Goal: Transaction & Acquisition: Purchase product/service

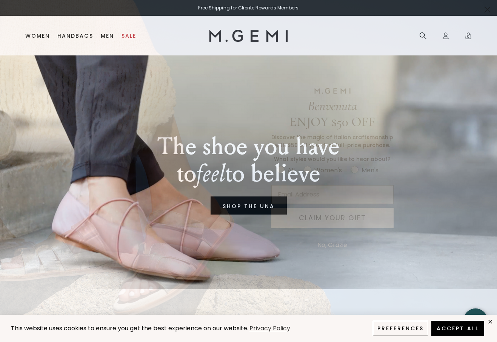
click at [337, 244] on button "No, Grazie" at bounding box center [332, 245] width 37 height 19
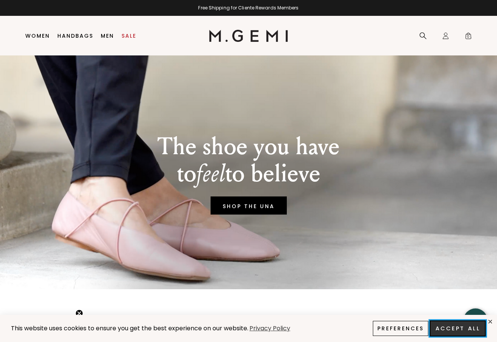
click at [456, 330] on button "Accept All" at bounding box center [458, 329] width 56 height 16
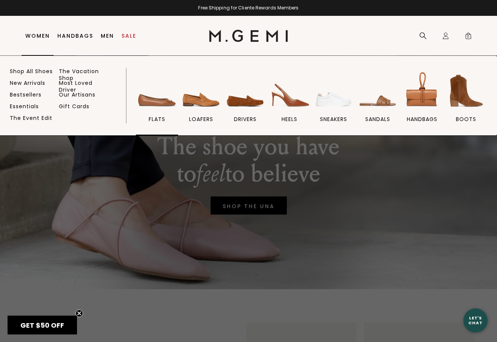
click at [166, 101] on img at bounding box center [157, 91] width 42 height 42
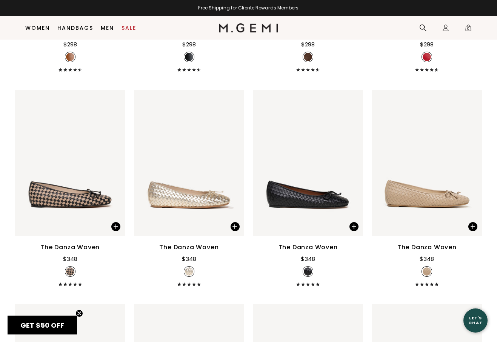
scroll to position [700, 0]
click at [174, 165] on div at bounding box center [189, 163] width 110 height 12
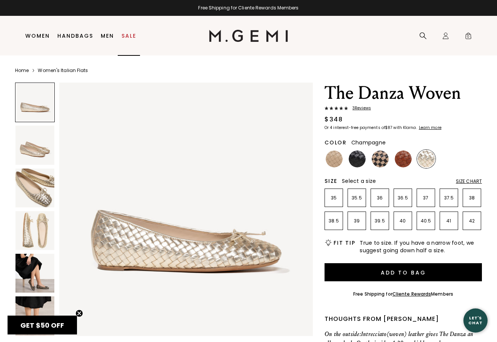
click at [133, 33] on link "Sale" at bounding box center [129, 36] width 15 height 6
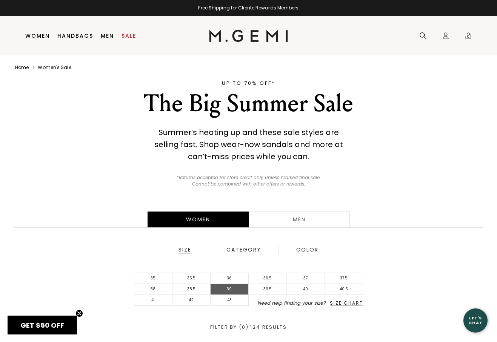
click at [229, 290] on li "39" at bounding box center [230, 289] width 38 height 11
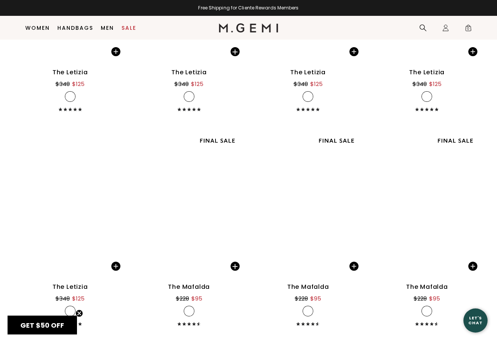
scroll to position [2148, 0]
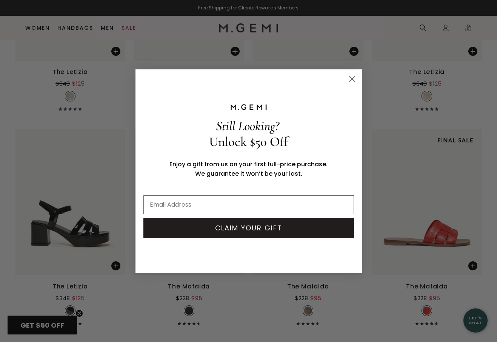
click at [352, 75] on circle "Close dialog" at bounding box center [352, 78] width 12 height 12
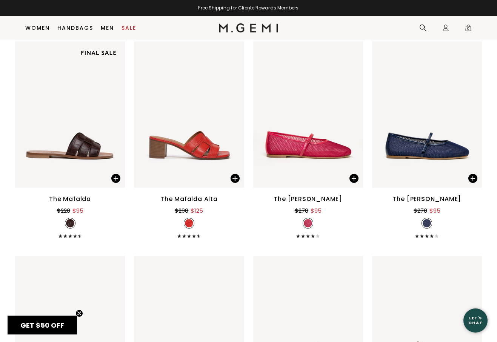
scroll to position [2447, 0]
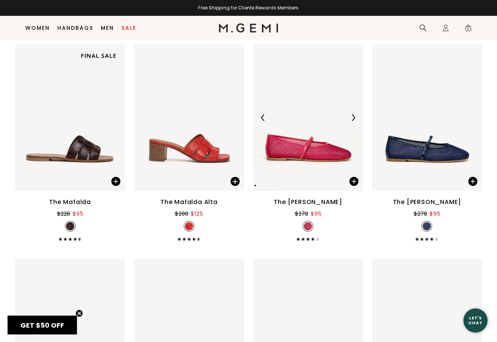
click at [295, 138] on img at bounding box center [308, 118] width 110 height 146
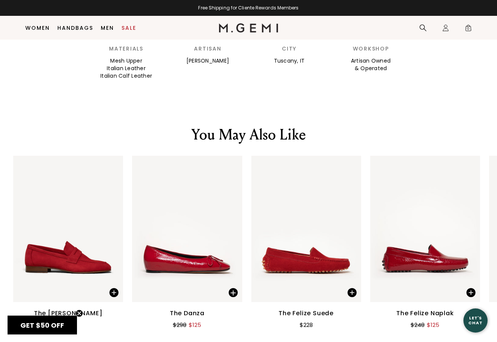
scroll to position [854, 0]
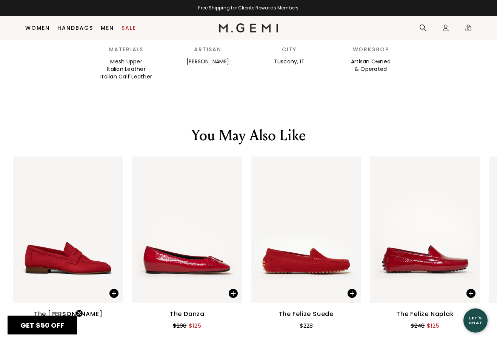
click at [212, 229] on img at bounding box center [187, 230] width 110 height 146
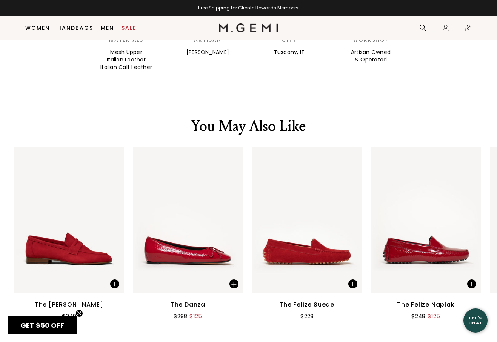
scroll to position [865, 0]
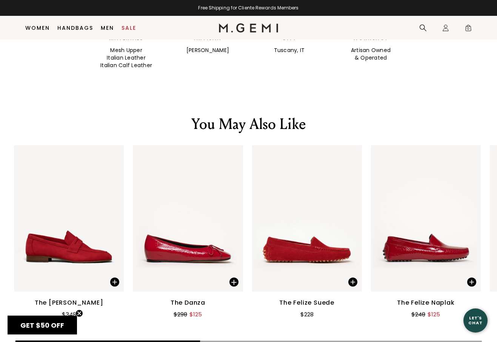
click at [414, 211] on img at bounding box center [426, 218] width 110 height 146
click at [308, 198] on img at bounding box center [307, 218] width 110 height 146
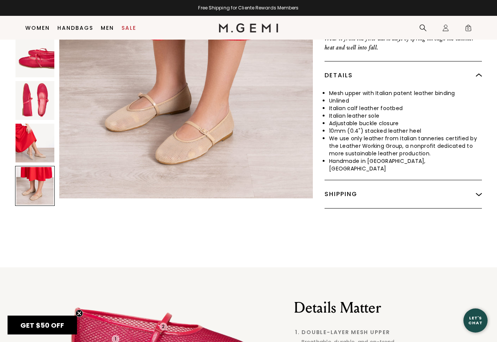
scroll to position [1312, 0]
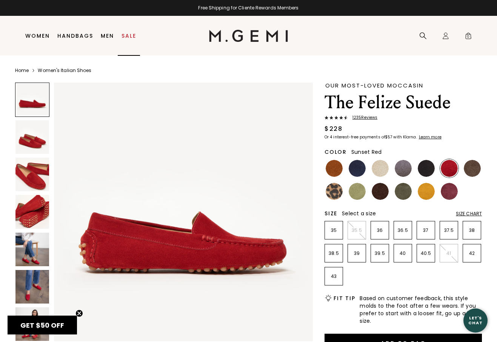
click at [131, 37] on link "Sale" at bounding box center [129, 36] width 15 height 6
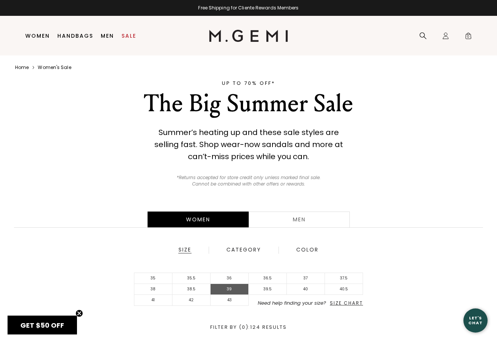
click at [229, 291] on li "39" at bounding box center [230, 289] width 38 height 11
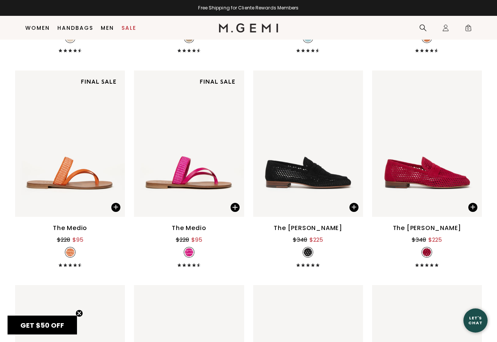
scroll to position [538, 0]
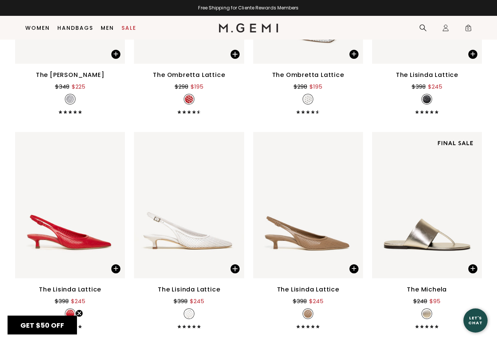
scroll to position [794, 0]
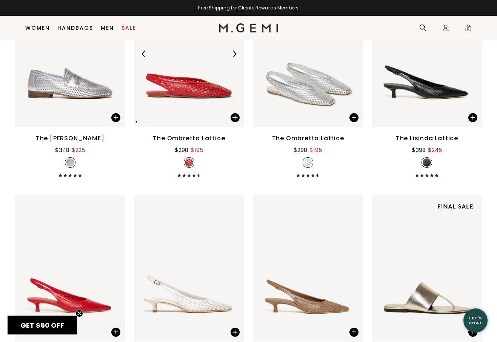
click at [200, 78] on img at bounding box center [189, 54] width 110 height 146
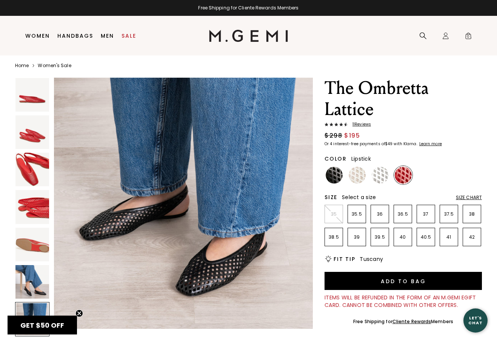
scroll to position [6, 0]
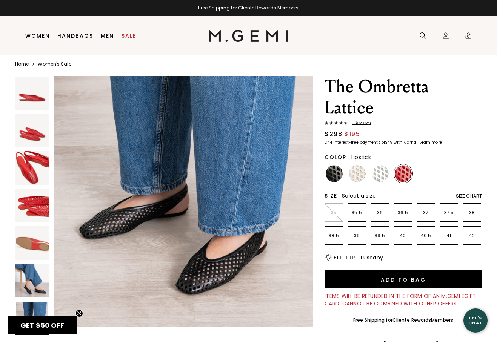
click at [361, 123] on span "11 Review s" at bounding box center [359, 123] width 23 height 5
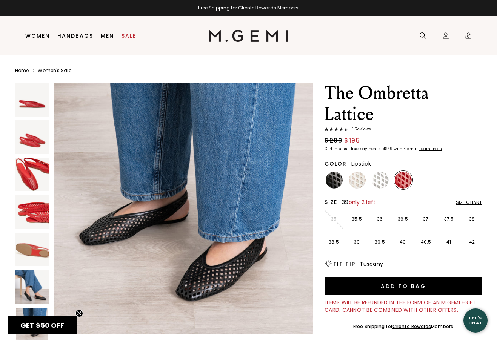
click at [360, 241] on p "39" at bounding box center [357, 242] width 18 height 6
click at [382, 184] on img at bounding box center [380, 180] width 17 height 17
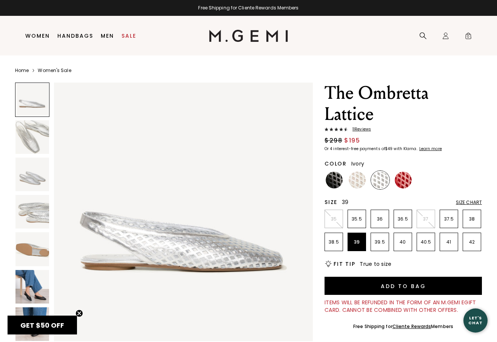
click at [357, 175] on img at bounding box center [357, 180] width 17 height 17
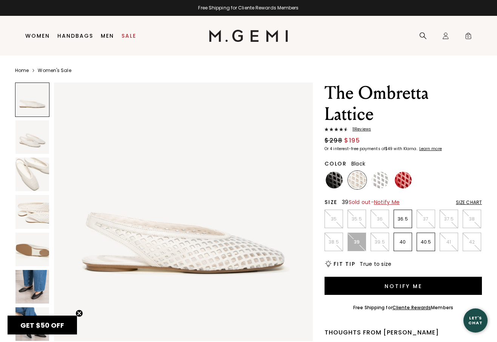
click at [334, 178] on img at bounding box center [334, 180] width 17 height 17
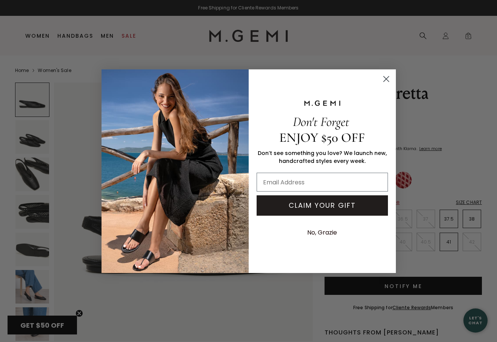
click at [384, 79] on circle "Close dialog" at bounding box center [386, 78] width 12 height 12
